Goal: Task Accomplishment & Management: Manage account settings

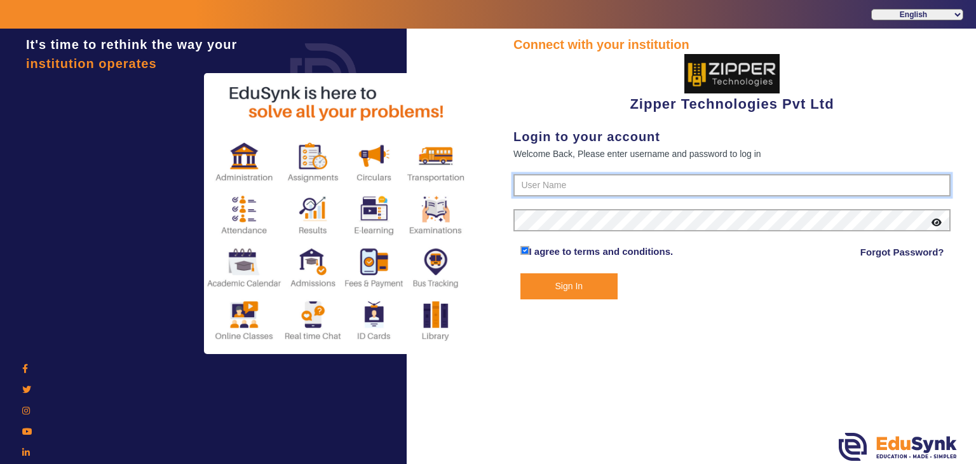
click at [621, 181] on input "text" at bounding box center [731, 185] width 437 height 23
type input "1008790000"
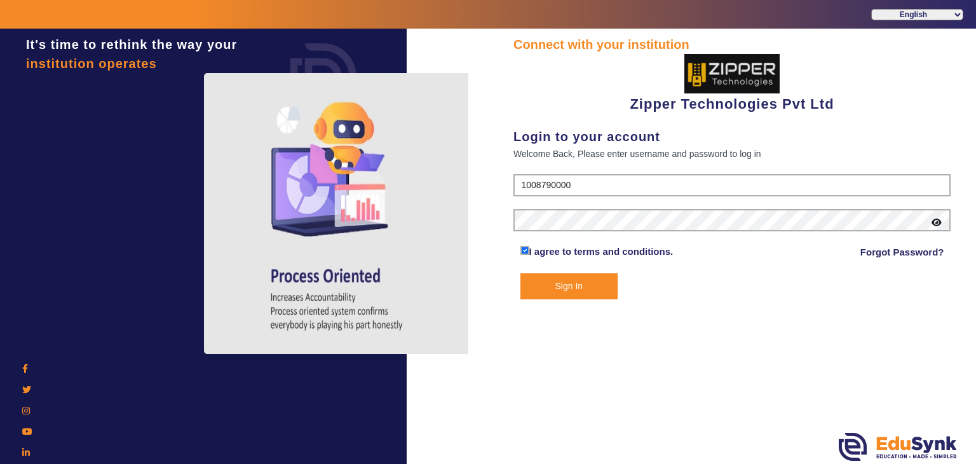
click at [544, 290] on button "Sign In" at bounding box center [569, 286] width 98 height 26
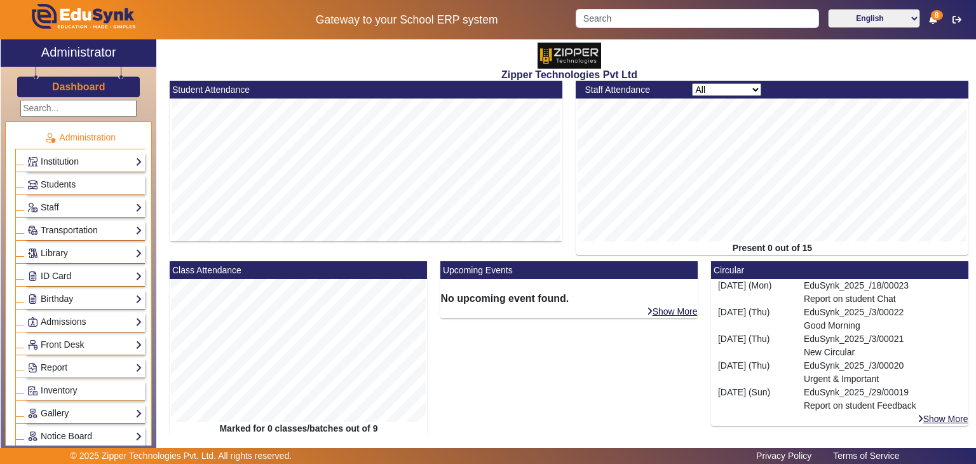
click at [52, 159] on link "Institution" at bounding box center [84, 161] width 115 height 15
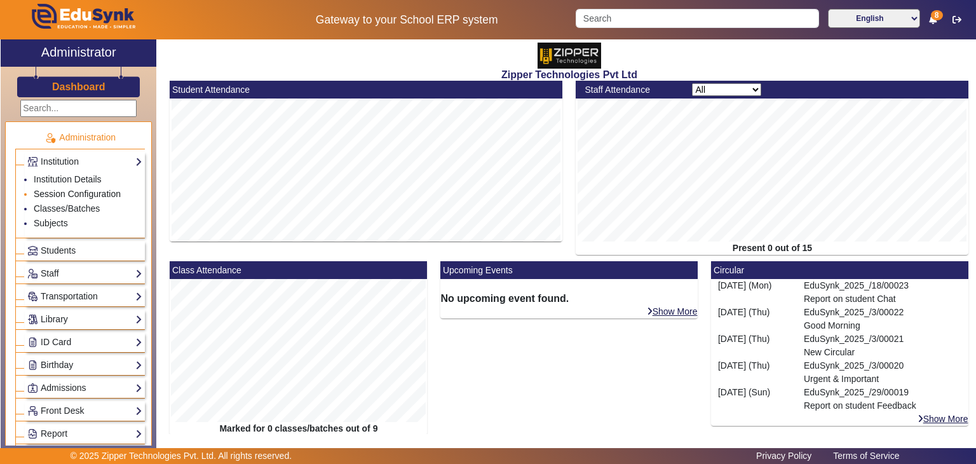
click at [47, 189] on link "Session Configuration" at bounding box center [77, 194] width 87 height 10
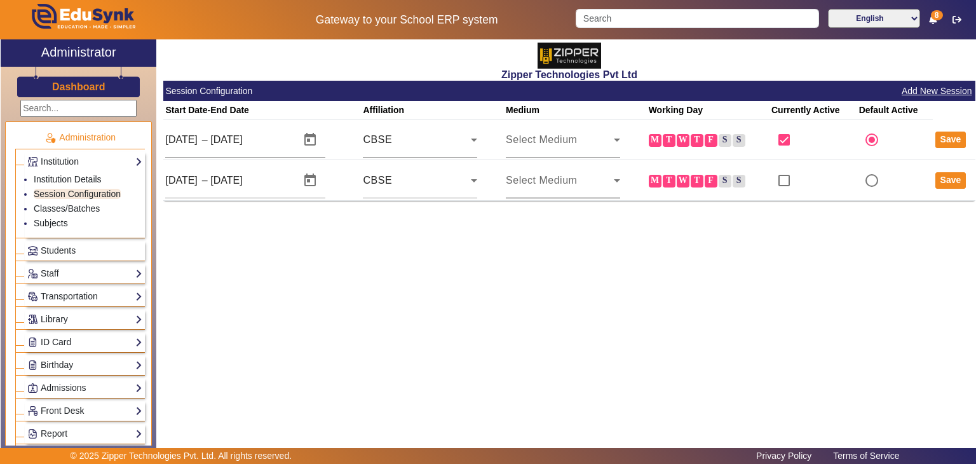
click at [577, 179] on span "Select Medium" at bounding box center [541, 180] width 71 height 11
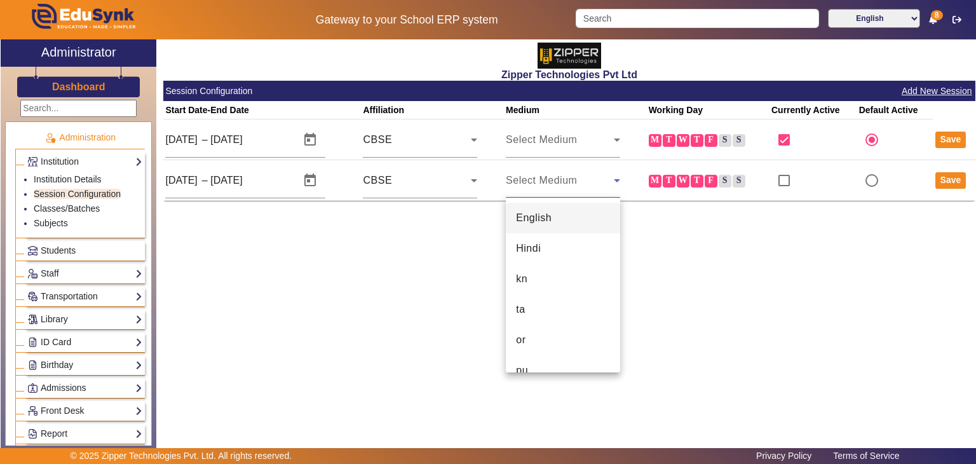
click at [560, 211] on mat-option "English" at bounding box center [563, 218] width 114 height 30
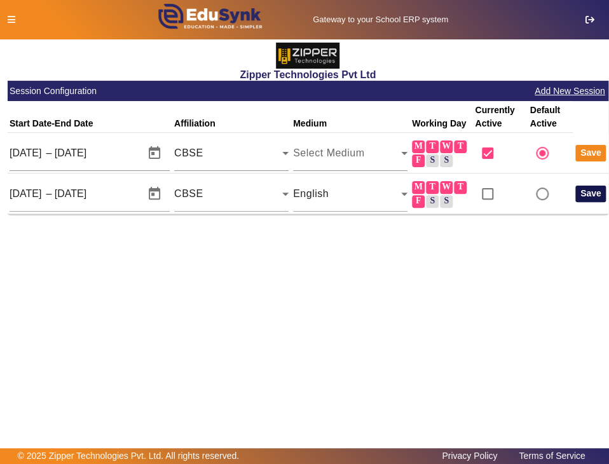
click at [586, 192] on button "Save" at bounding box center [590, 193] width 31 height 17
